Goal: Understand process/instructions

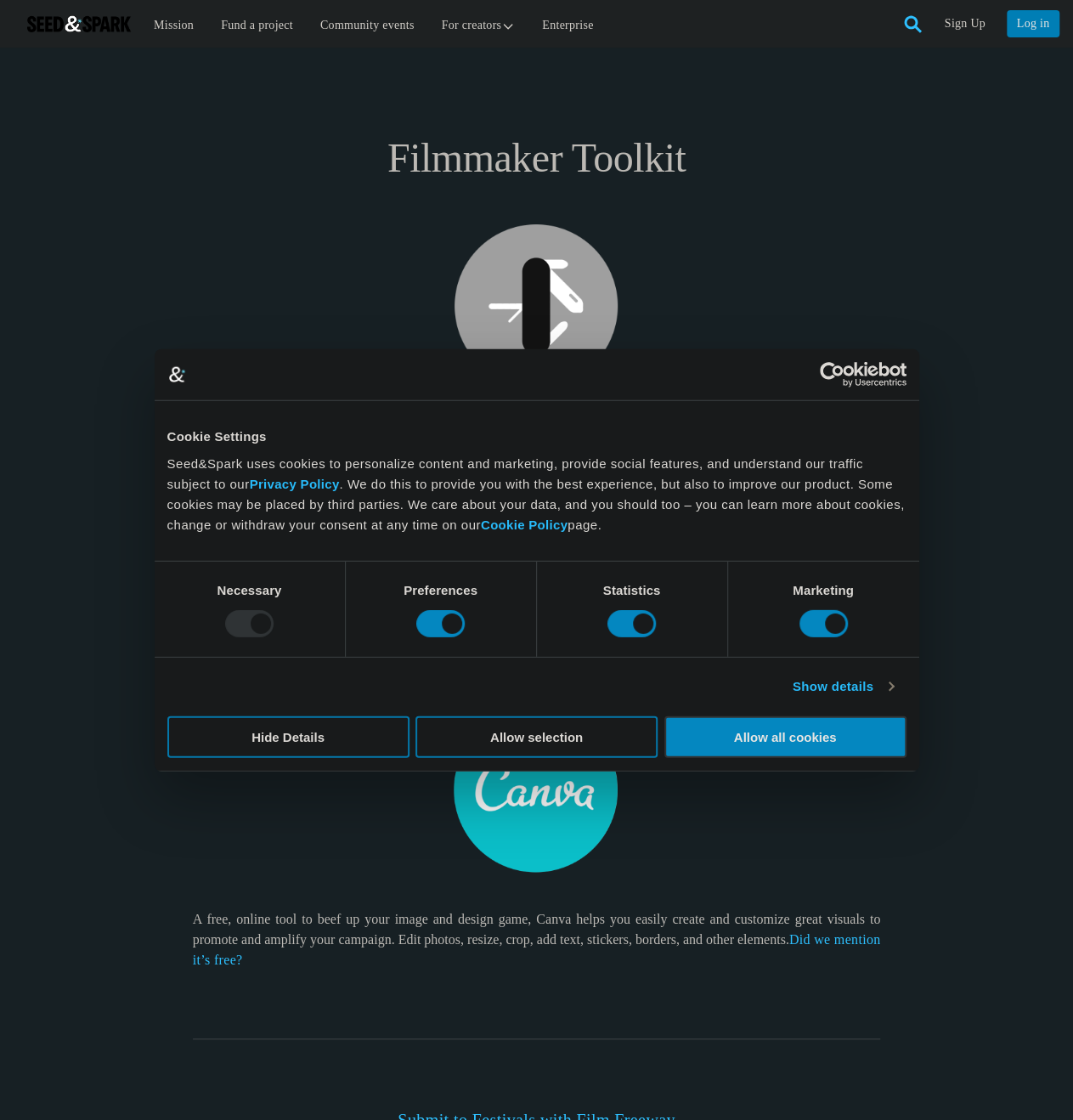
click at [440, 624] on div at bounding box center [440, 624] width 48 height 28
click at [449, 621] on div at bounding box center [440, 624] width 48 height 28
click at [434, 616] on div at bounding box center [440, 624] width 48 height 28
click at [454, 622] on div at bounding box center [440, 624] width 48 height 28
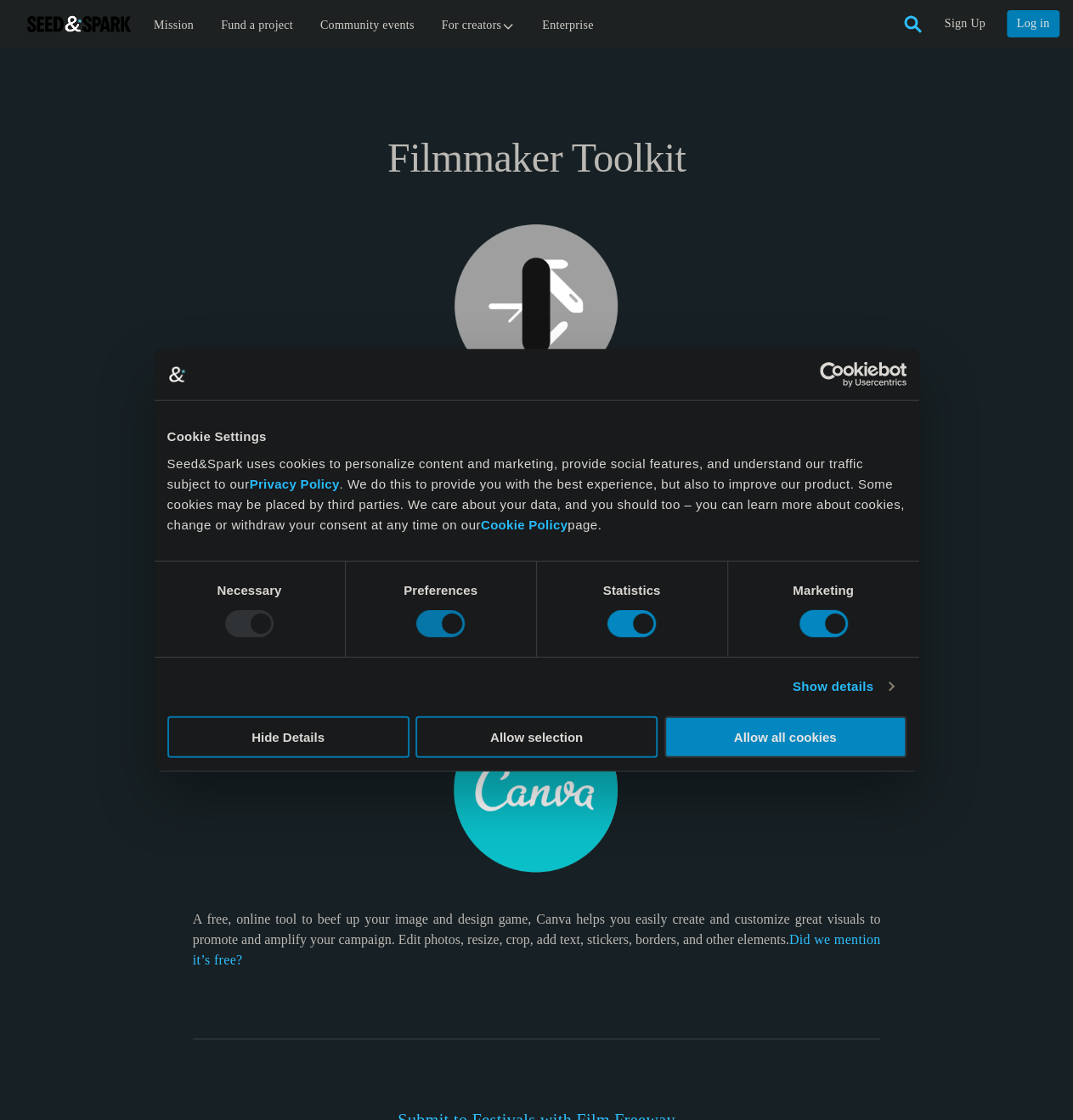
click at [457, 622] on div at bounding box center [440, 624] width 48 height 28
click at [439, 628] on div at bounding box center [440, 624] width 48 height 28
drag, startPoint x: 459, startPoint y: 623, endPoint x: 363, endPoint y: 632, distance: 96.4
click at [363, 632] on div "Preferences" at bounding box center [442, 608] width 191 height 96
click at [607, 621] on div "Statistics" at bounding box center [633, 608] width 191 height 96
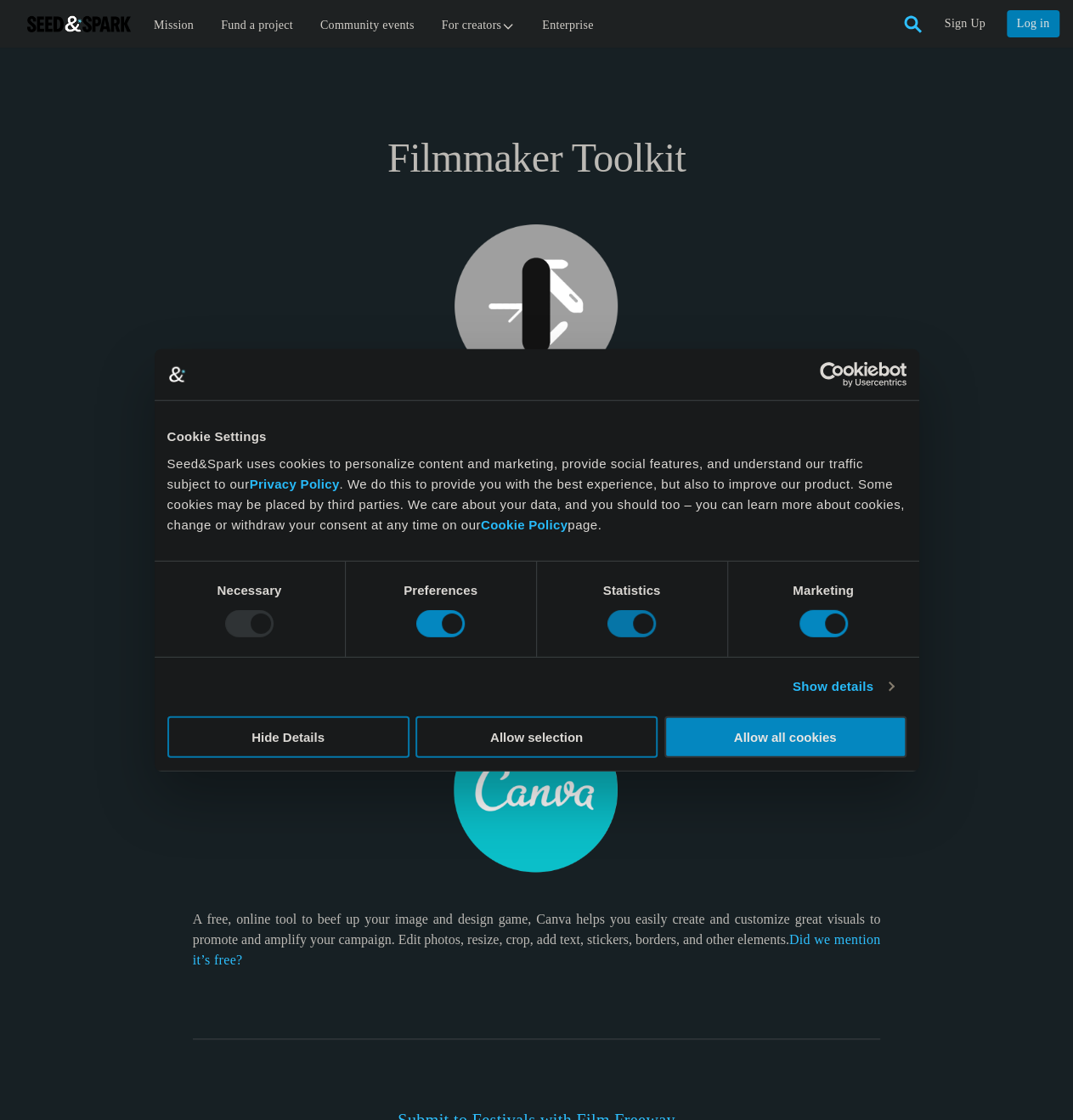
drag, startPoint x: 616, startPoint y: 620, endPoint x: 630, endPoint y: 618, distance: 14.1
click at [617, 620] on div at bounding box center [631, 624] width 48 height 28
drag, startPoint x: 751, startPoint y: 603, endPoint x: 770, endPoint y: 605, distance: 19.1
click at [757, 604] on div "Marketing" at bounding box center [823, 608] width 191 height 96
drag, startPoint x: 836, startPoint y: 610, endPoint x: 827, endPoint y: 615, distance: 10.3
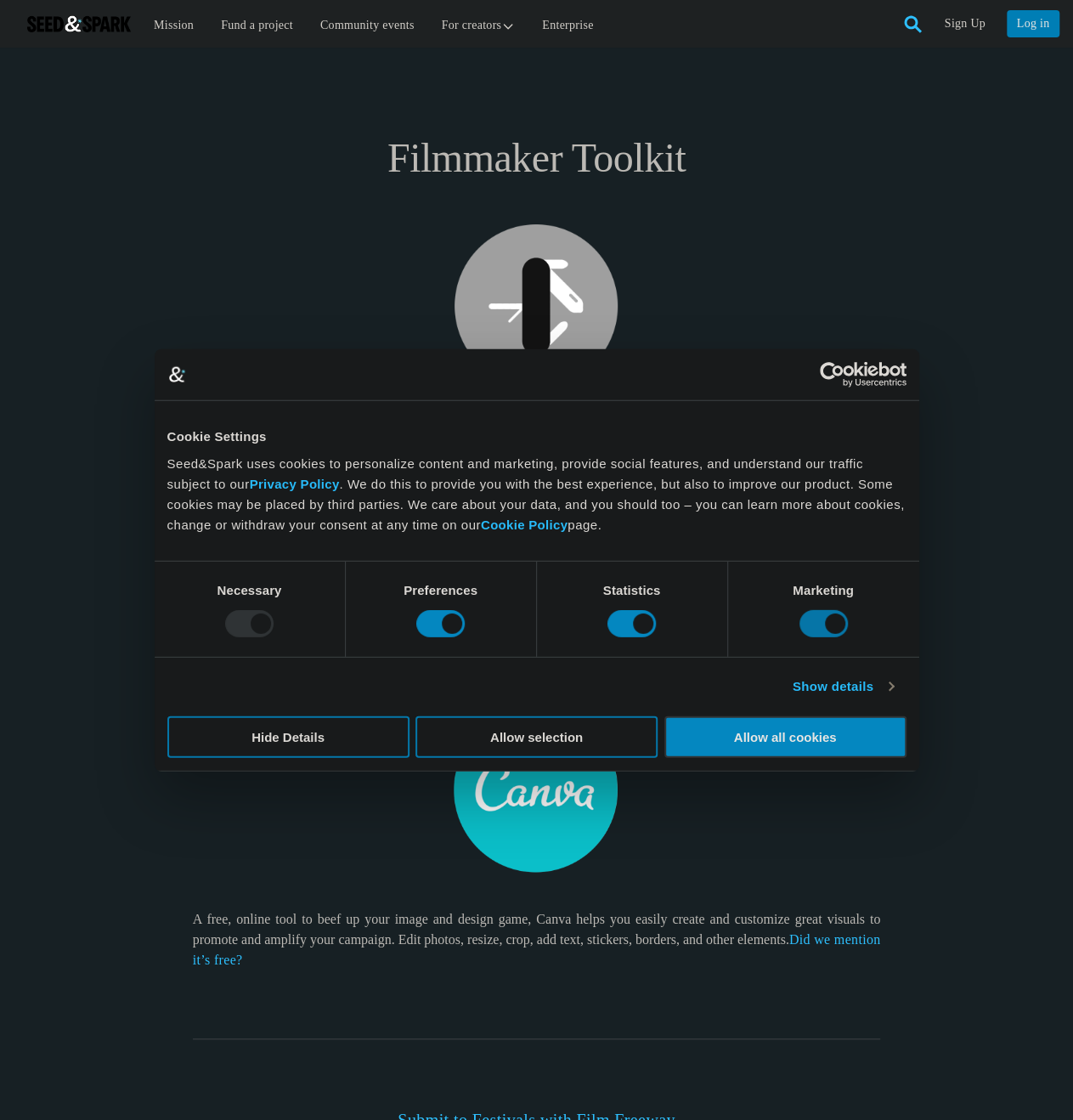
click at [836, 611] on div at bounding box center [823, 624] width 48 height 28
click at [813, 623] on div at bounding box center [823, 624] width 48 height 28
click at [588, 647] on div "Statistics" at bounding box center [633, 608] width 191 height 96
click at [816, 678] on link "Show details" at bounding box center [843, 686] width 102 height 21
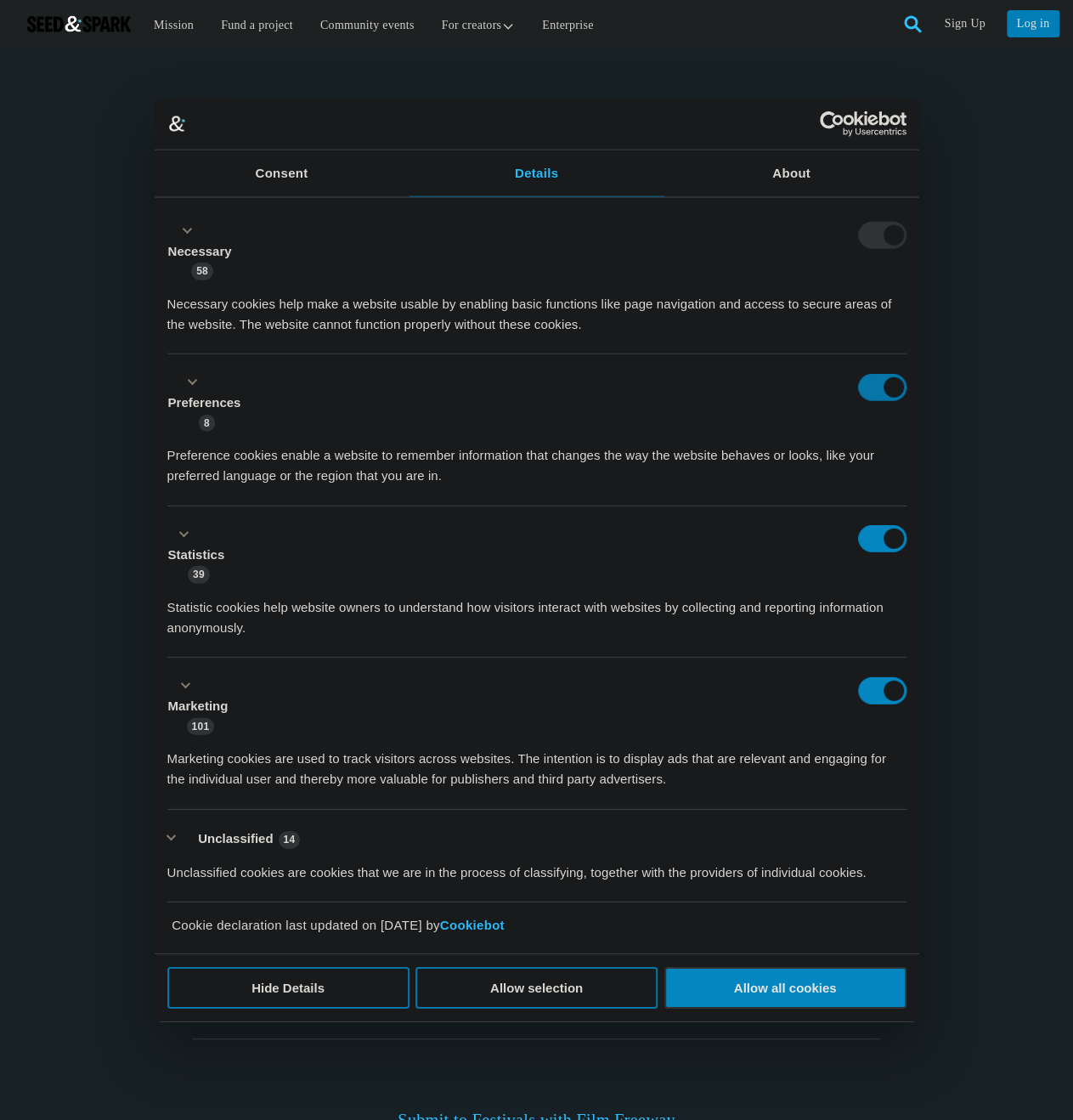
click at [886, 393] on form at bounding box center [882, 386] width 48 height 28
click at [865, 550] on form at bounding box center [882, 538] width 48 height 28
click at [874, 541] on form at bounding box center [882, 538] width 48 height 28
drag, startPoint x: 886, startPoint y: 532, endPoint x: 884, endPoint y: 509, distance: 23.1
click at [889, 531] on form at bounding box center [882, 538] width 48 height 28
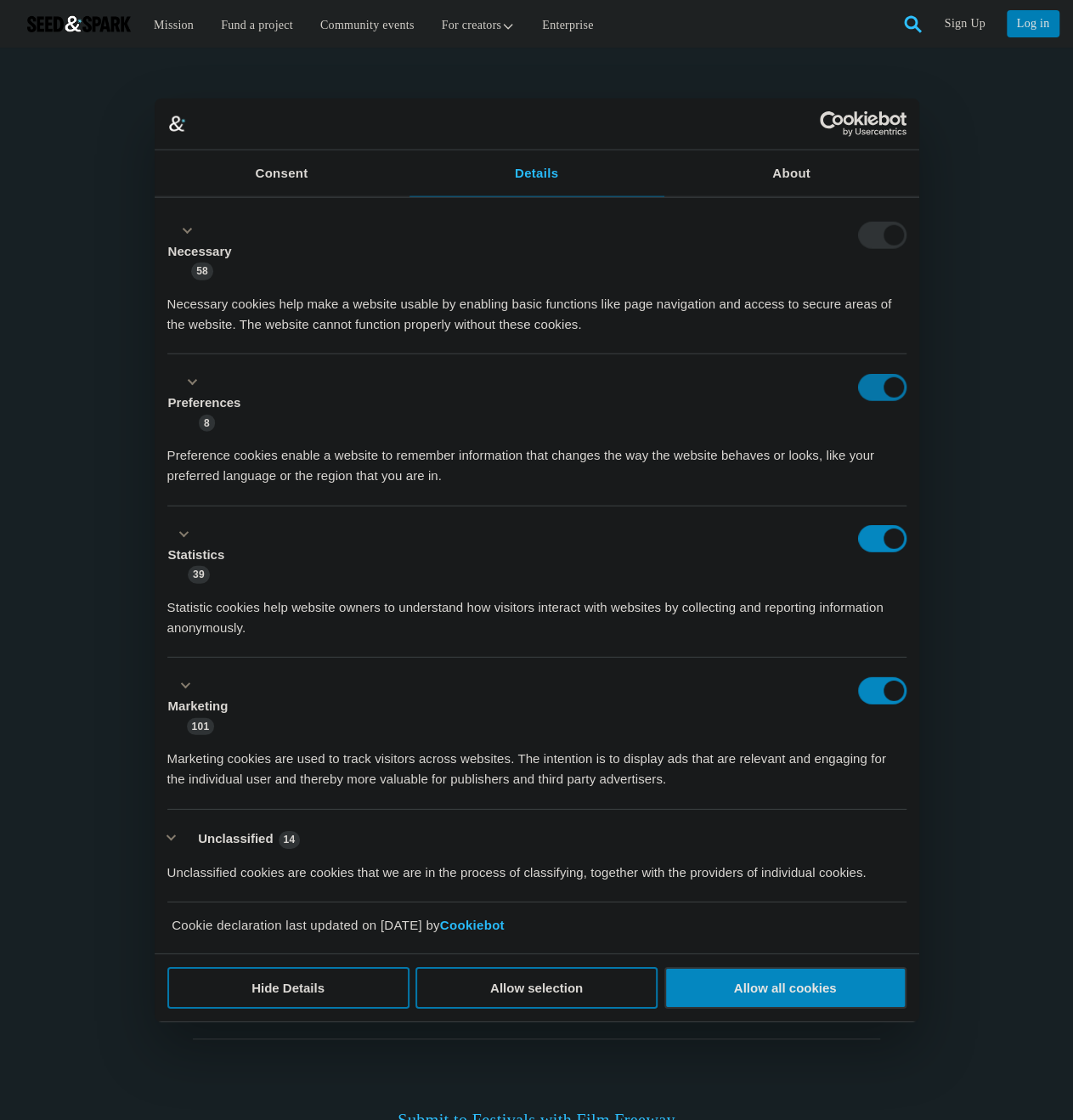
drag, startPoint x: 863, startPoint y: 378, endPoint x: 874, endPoint y: 389, distance: 15.6
click at [863, 378] on form at bounding box center [882, 386] width 48 height 28
click at [887, 396] on form at bounding box center [882, 386] width 48 height 28
click at [888, 396] on form at bounding box center [882, 386] width 48 height 28
click at [888, 393] on form at bounding box center [882, 386] width 48 height 28
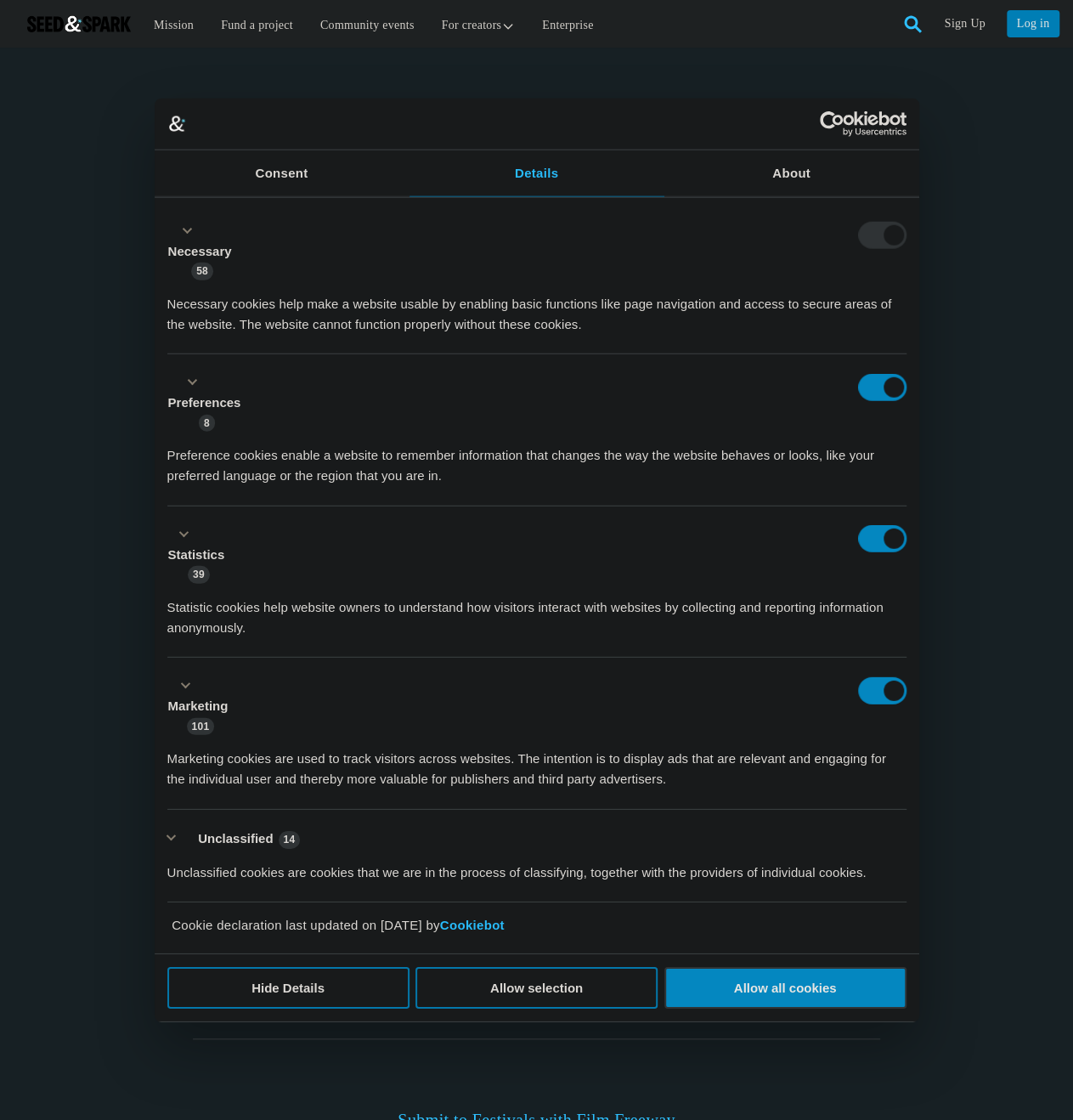
drag, startPoint x: 888, startPoint y: 393, endPoint x: 698, endPoint y: 427, distance: 193.0
click at [874, 396] on form at bounding box center [882, 386] width 48 height 28
click at [192, 385] on button "Preferences 8" at bounding box center [209, 402] width 84 height 59
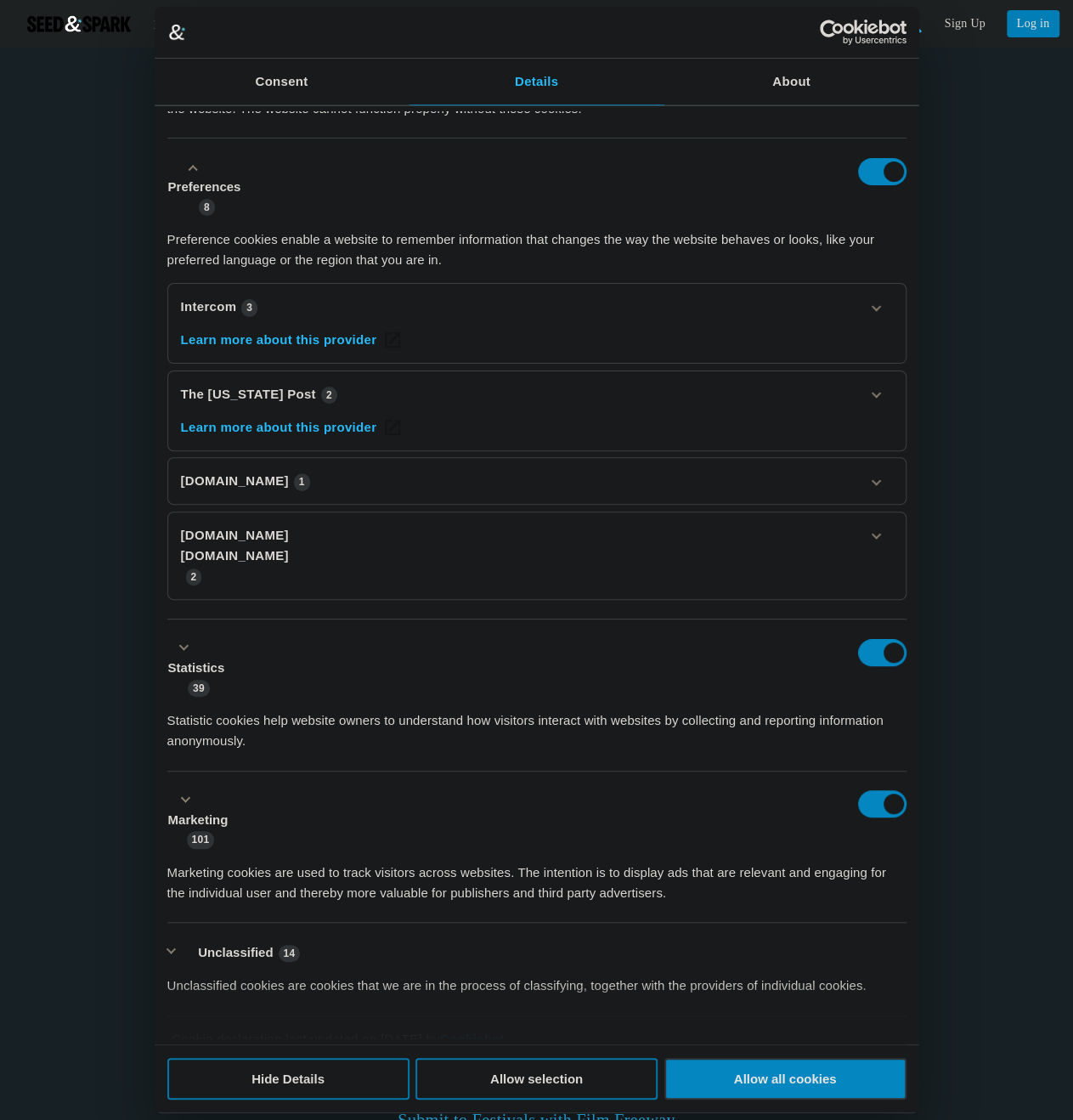
scroll to position [139, 0]
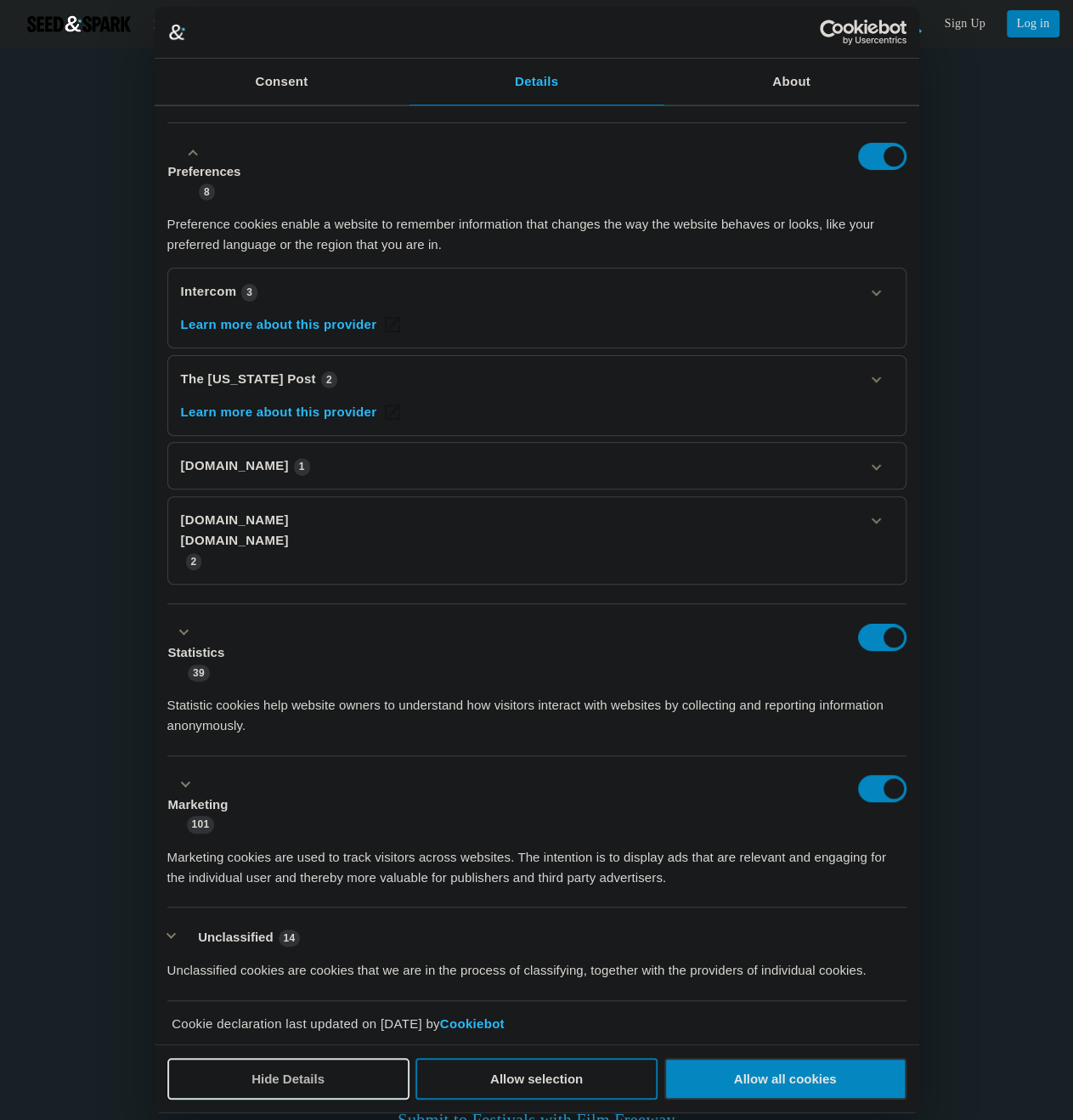
click at [301, 1076] on button "Hide Details" at bounding box center [289, 1079] width 243 height 41
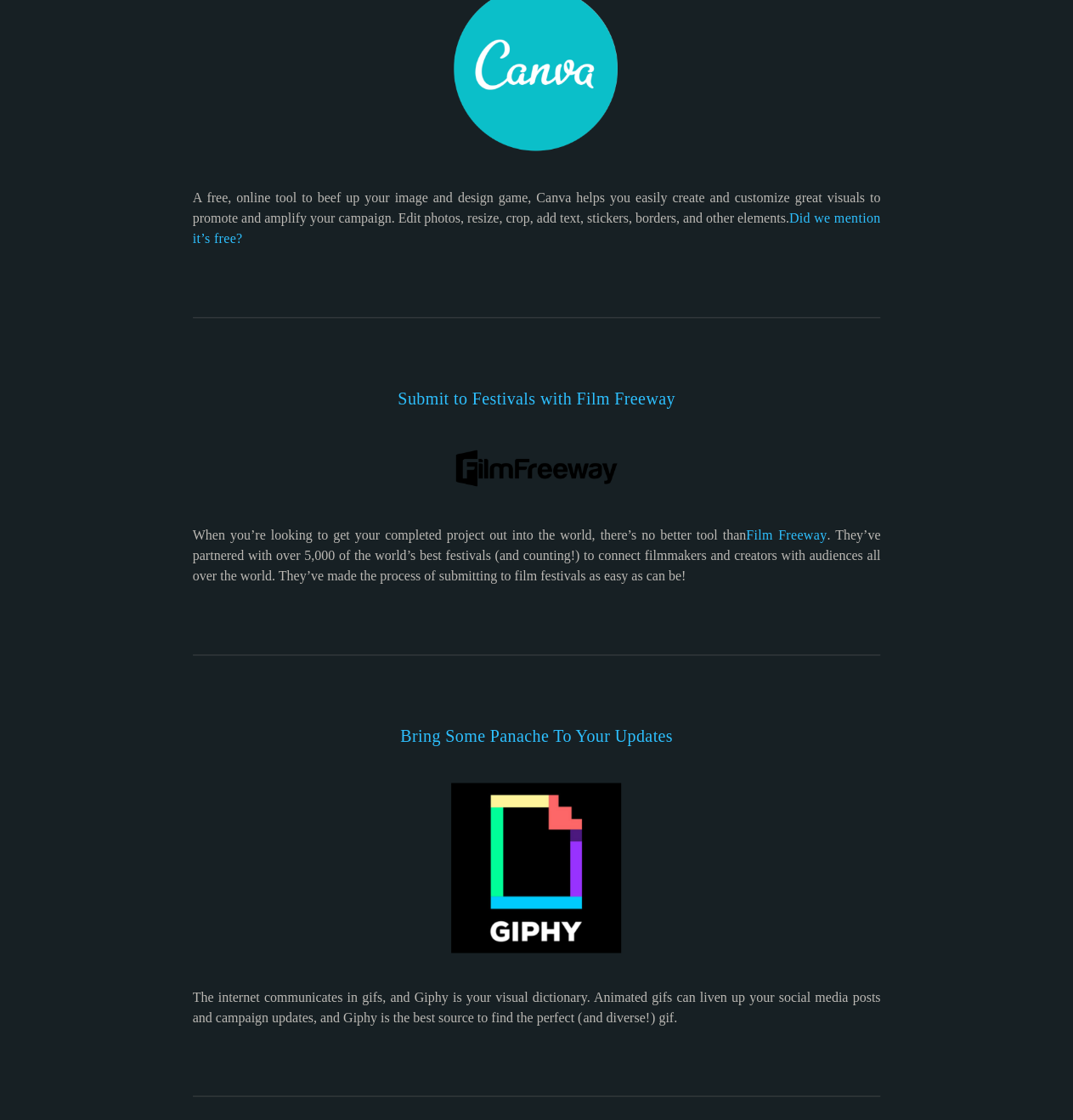
scroll to position [764, 0]
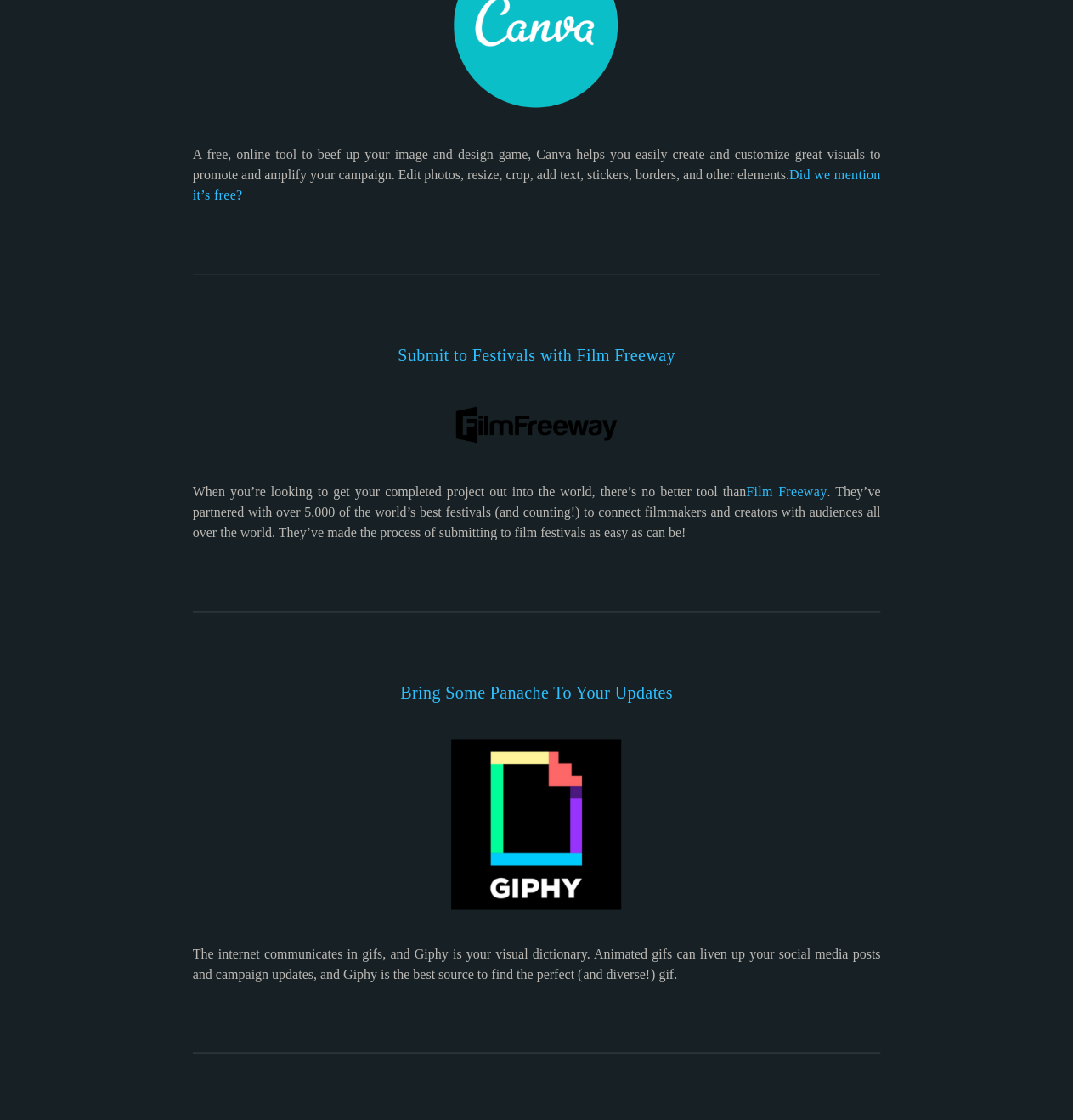
click at [151, 758] on div "Filmmaker Toolkit Below are some of our favorite audience-building tools to hel…" at bounding box center [536, 981] width 924 height 3362
